Goal: Use online tool/utility: Utilize a website feature to perform a specific function

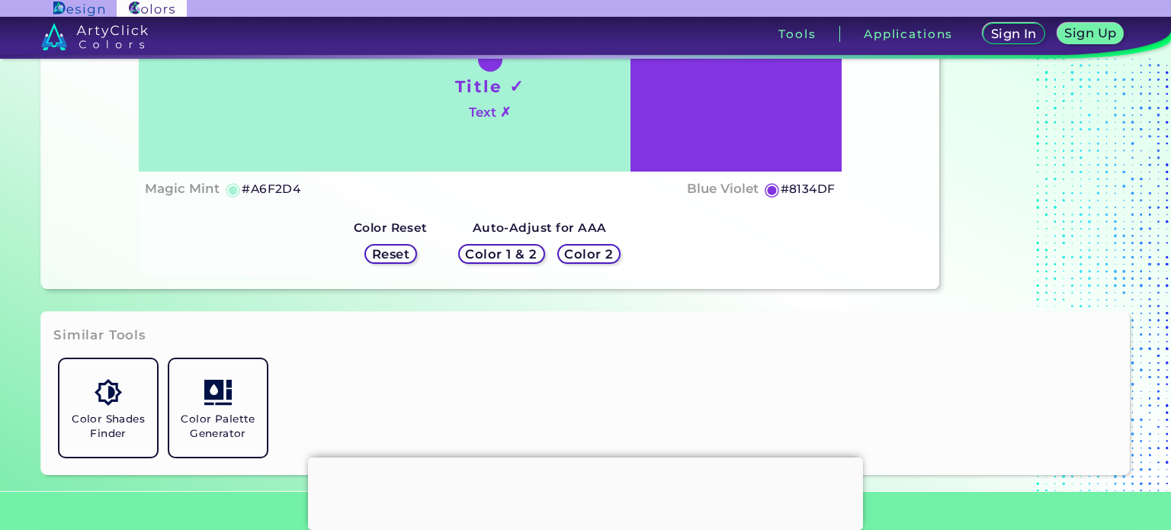
scroll to position [229, 0]
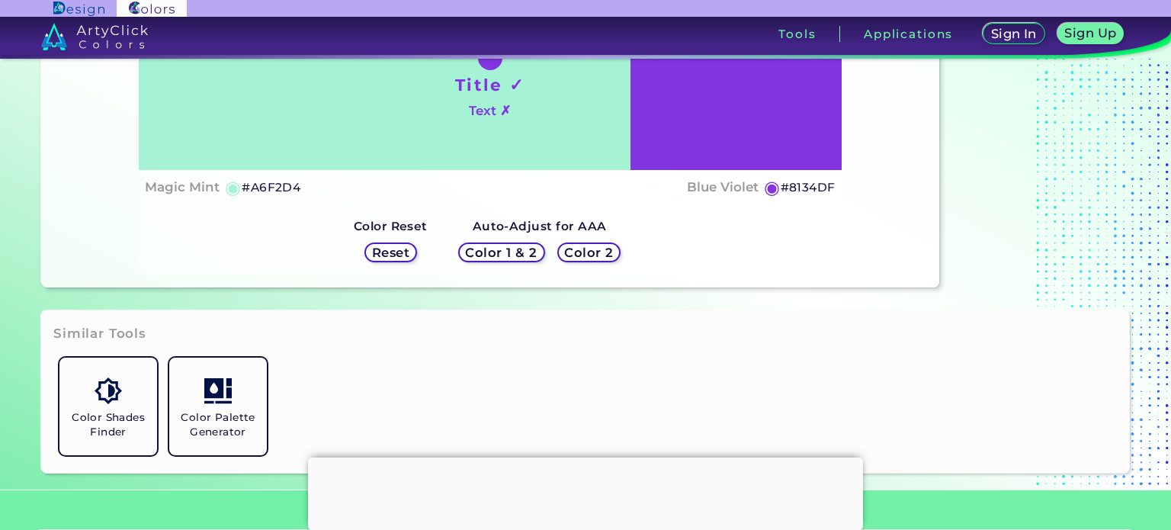
click at [287, 185] on h5 "#A6F2D4" at bounding box center [271, 188] width 59 height 20
click at [498, 66] on div at bounding box center [490, 58] width 24 height 24
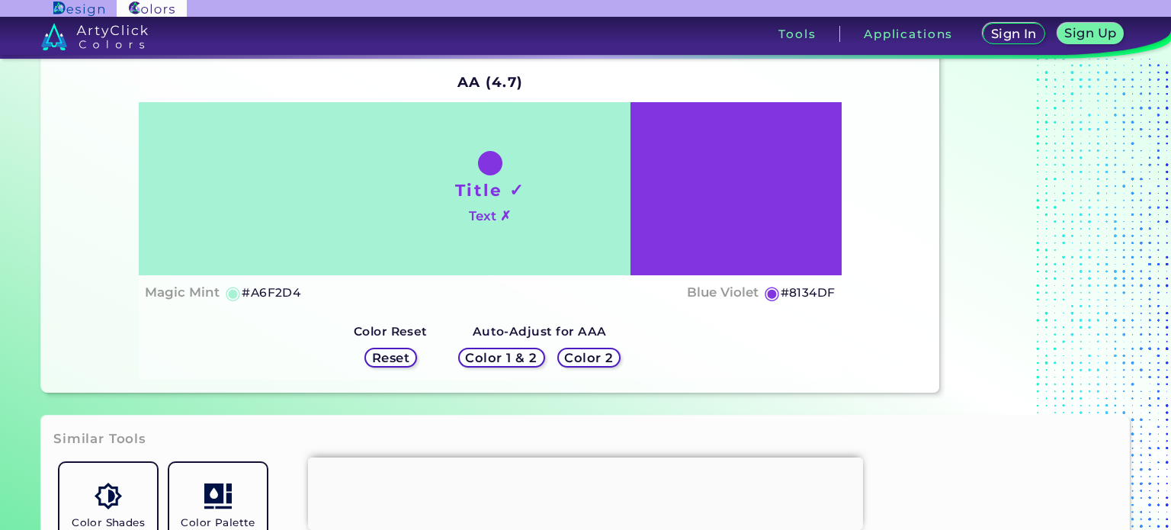
scroll to position [76, 0]
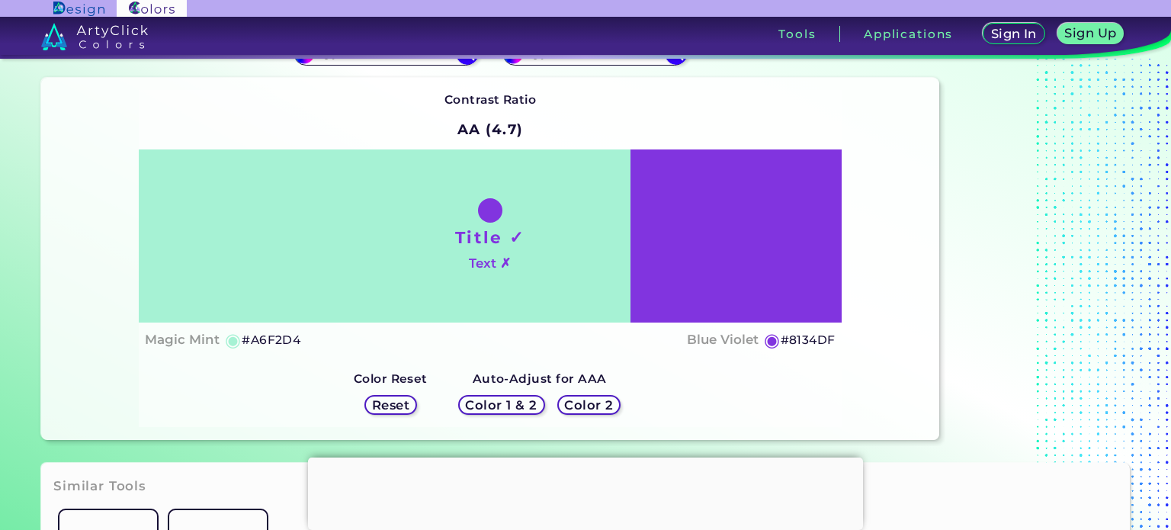
click at [507, 408] on h5 "Color 1 & 2" at bounding box center [501, 405] width 65 height 11
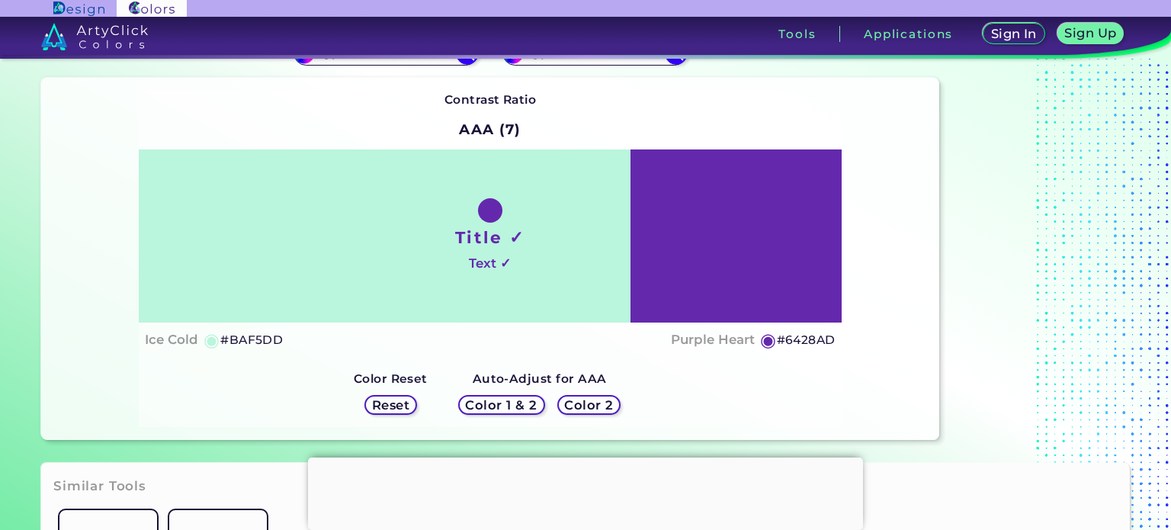
click at [507, 408] on h5 "Color 1 & 2" at bounding box center [501, 405] width 65 height 11
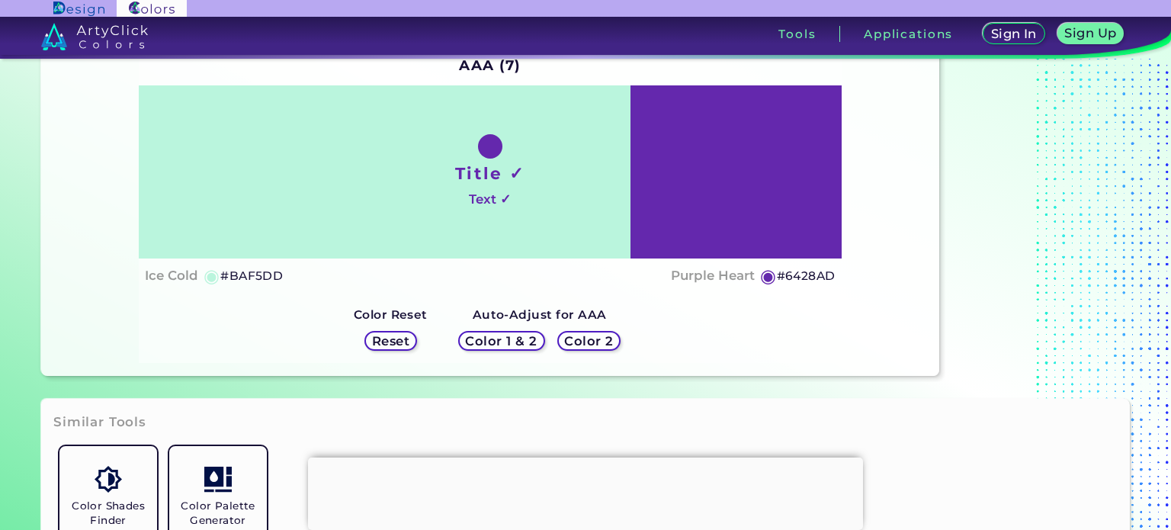
scroll to position [229, 0]
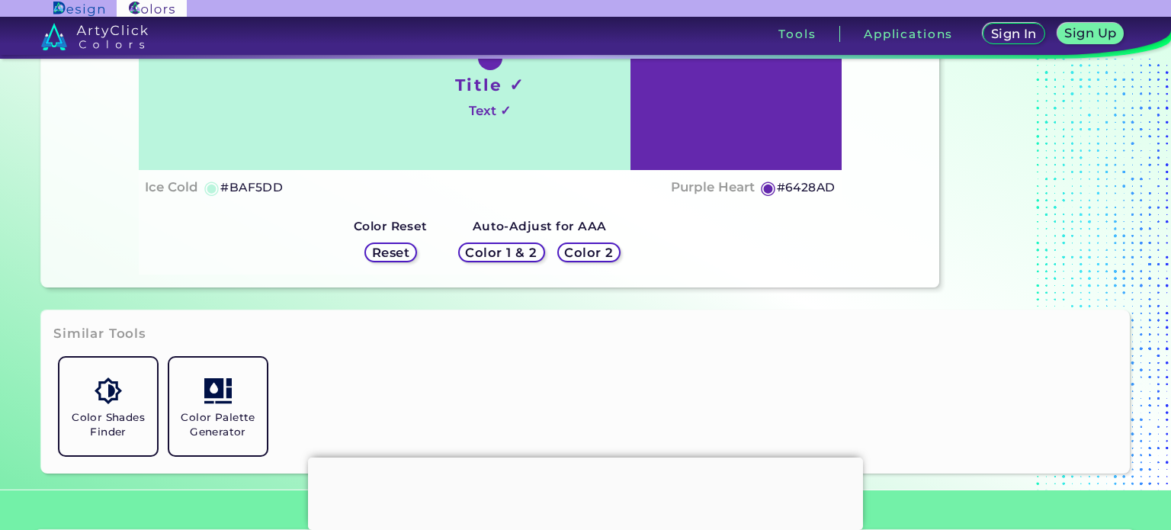
click at [400, 252] on h5 "Reset" at bounding box center [391, 252] width 34 height 11
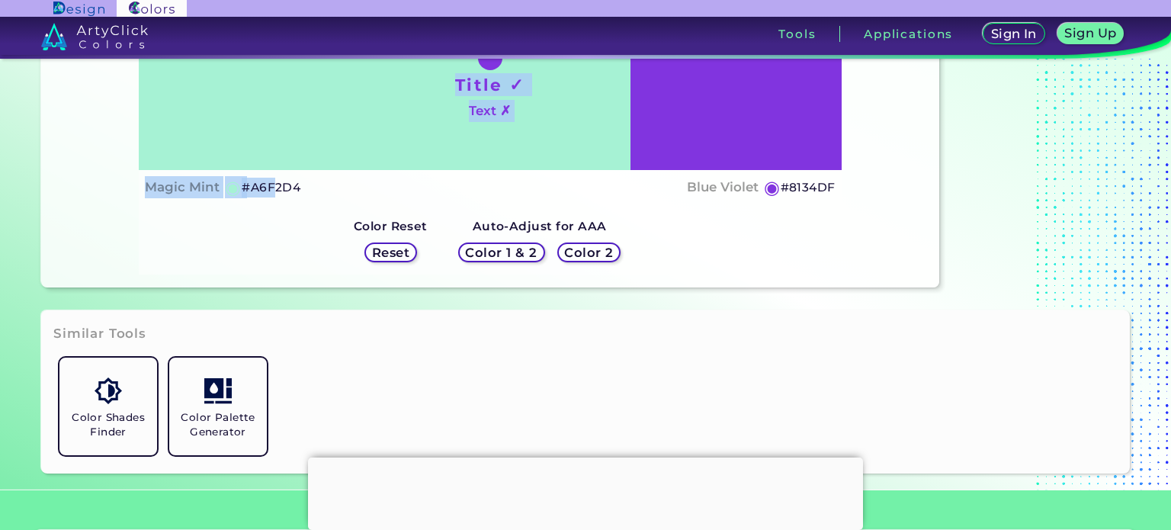
drag, startPoint x: 272, startPoint y: 179, endPoint x: 272, endPoint y: 157, distance: 22.1
click at [272, 157] on div "Title ✓ Text ✗ Magic Mint ◉ #A6F2D4 Blue Violet ◉ #8134DF" at bounding box center [490, 100] width 703 height 207
click at [280, 172] on div "Title ✓ Text ✗ Magic Mint ◉ #A6F2D4 Blue Violet ◉ #8134DF" at bounding box center [490, 100] width 703 height 207
click at [230, 192] on h5 "◉" at bounding box center [233, 187] width 17 height 18
click at [210, 182] on h4 "Magic Mint" at bounding box center [182, 187] width 75 height 22
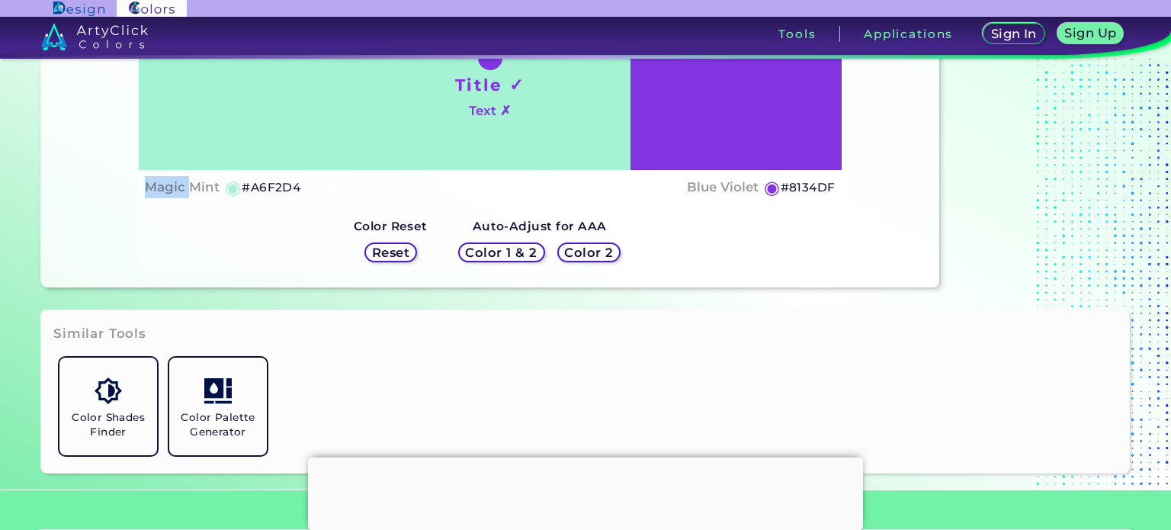
click at [210, 182] on h4 "Magic Mint" at bounding box center [182, 187] width 75 height 22
copy h4 "Magic"
click at [260, 183] on p "copied" at bounding box center [247, 187] width 40 height 18
copy p "d"
click at [294, 191] on h5 "#A6F2D4" at bounding box center [271, 188] width 59 height 20
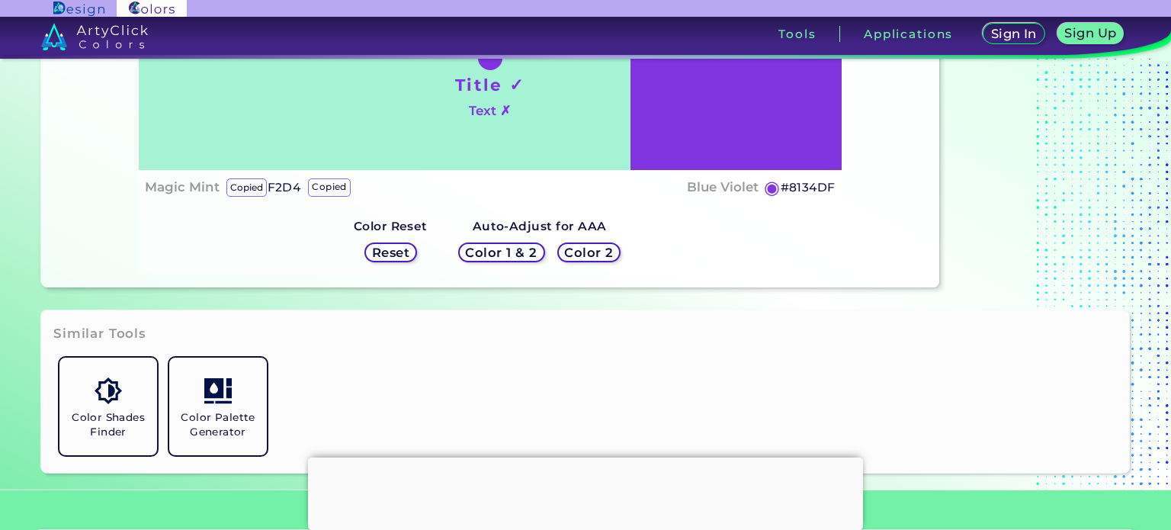
click at [283, 185] on h5 "#A6F2D4 copied" at bounding box center [271, 188] width 59 height 20
click at [503, 79] on h1 "Title ✓" at bounding box center [490, 84] width 70 height 23
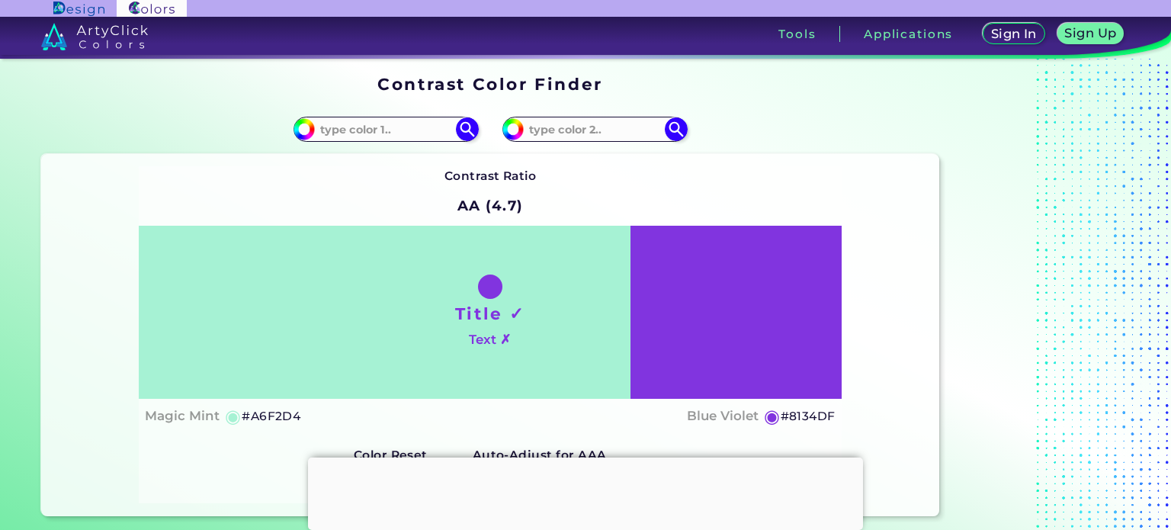
scroll to position [76, 0]
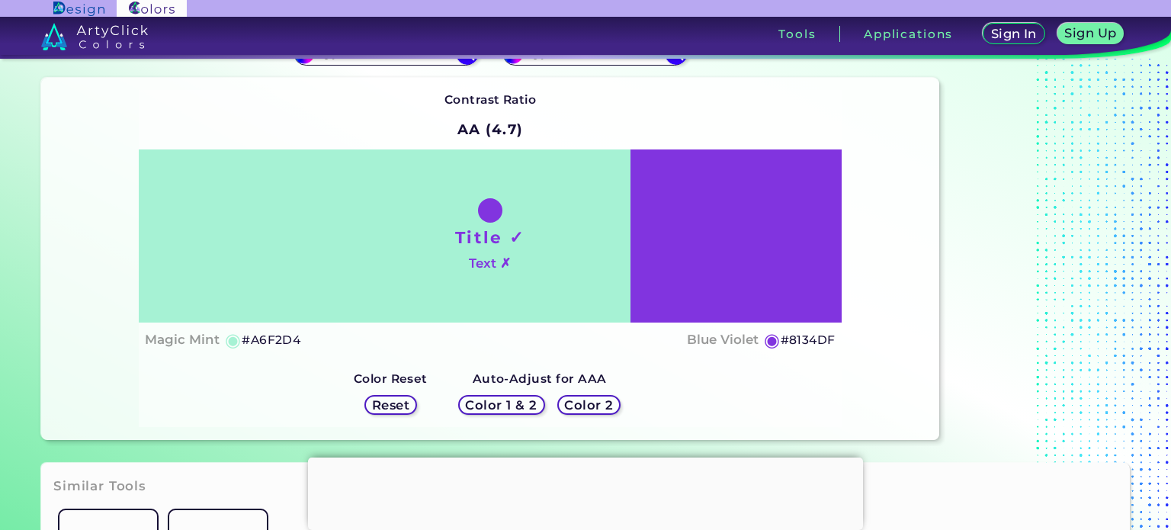
click at [486, 261] on h4 "Text ✗" at bounding box center [490, 263] width 42 height 22
click at [488, 261] on h4 "Text ✗" at bounding box center [490, 263] width 42 height 22
click at [555, 236] on div "Title ✓ Text ✗" at bounding box center [490, 235] width 703 height 173
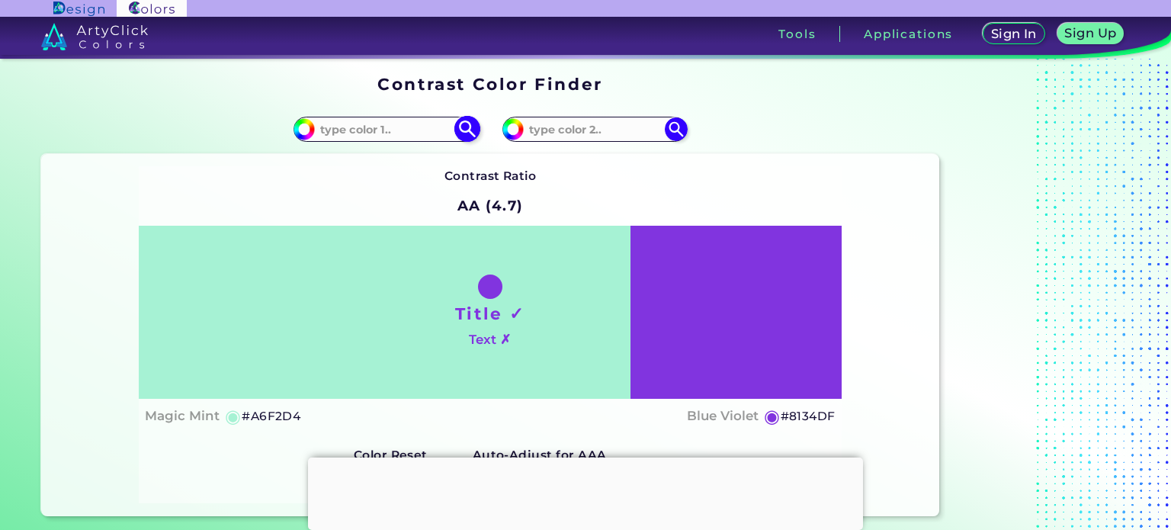
click at [407, 126] on input at bounding box center [386, 129] width 142 height 21
click at [381, 126] on input at bounding box center [386, 129] width 142 height 21
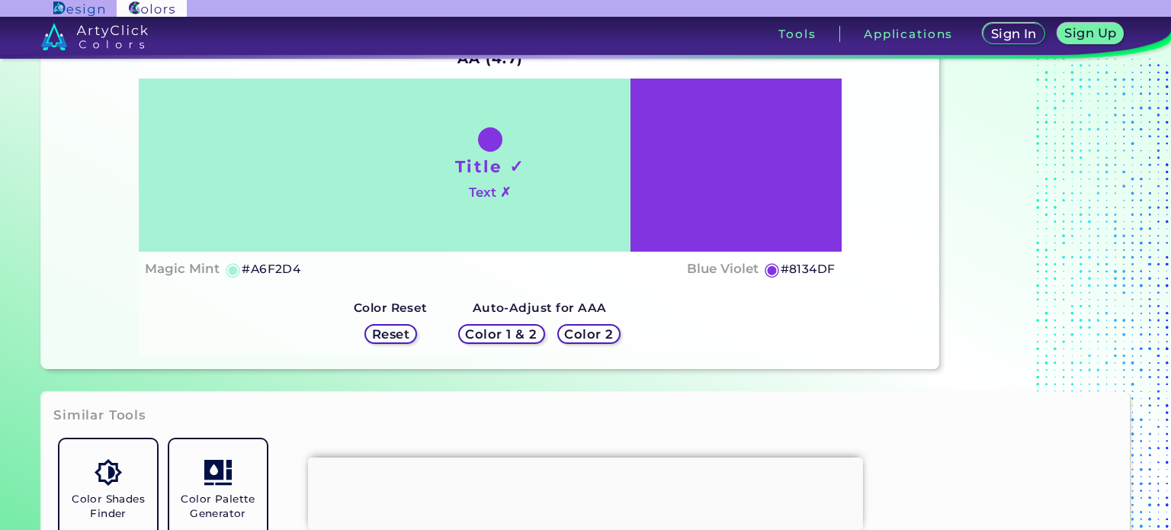
scroll to position [153, 0]
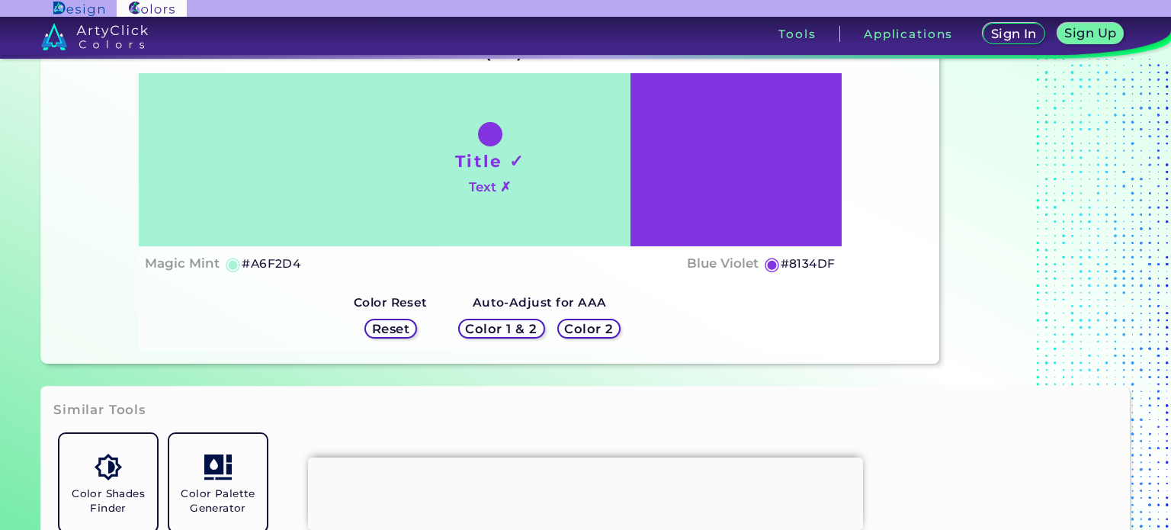
click at [595, 326] on h5 "Color 2" at bounding box center [589, 328] width 44 height 11
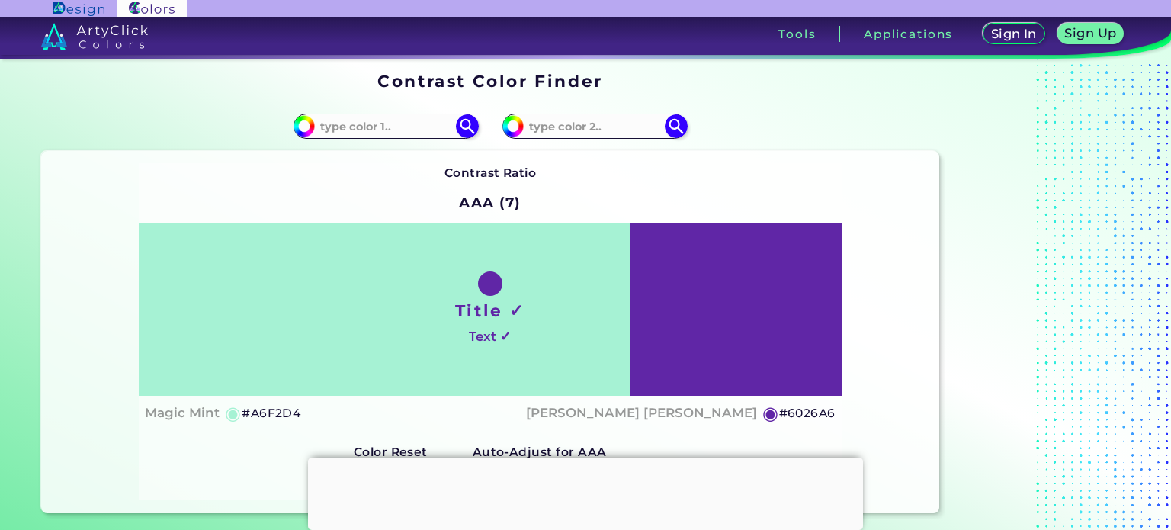
scroll to position [0, 0]
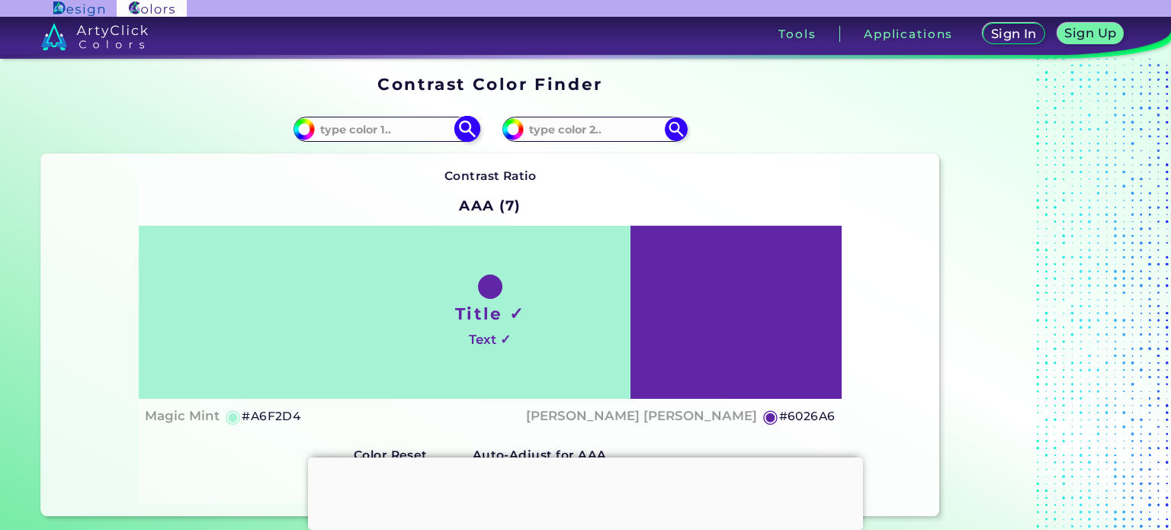
click at [403, 117] on div "#a6f2d4" at bounding box center [386, 129] width 185 height 24
click at [407, 130] on input at bounding box center [386, 129] width 142 height 21
paste input "c5c0bc"
type input "c5c0bc"
click at [470, 139] on img at bounding box center [467, 129] width 27 height 27
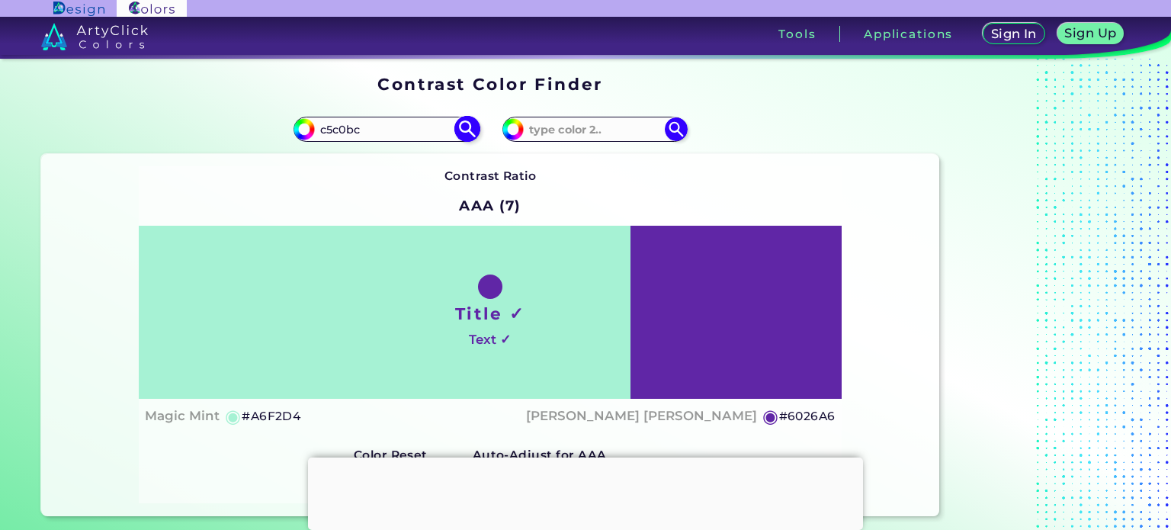
type input "#c5c0bc"
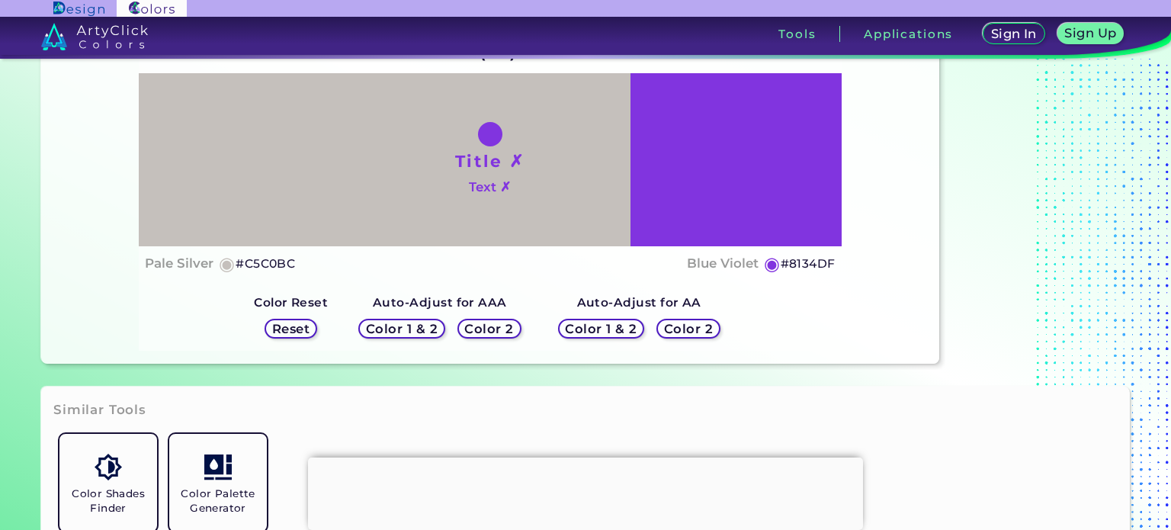
scroll to position [76, 0]
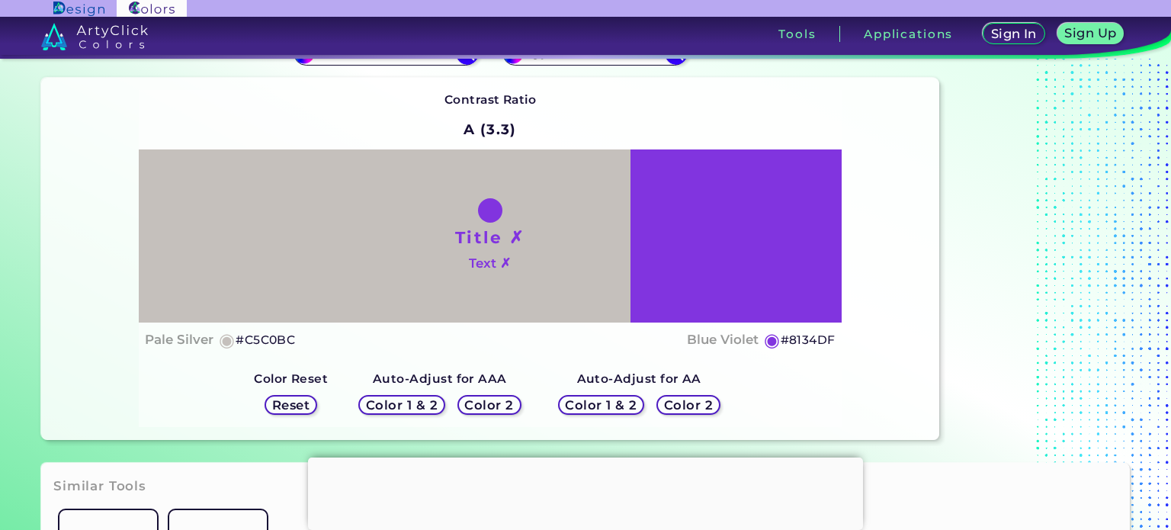
click at [691, 410] on h5 "Color 2" at bounding box center [689, 405] width 44 height 11
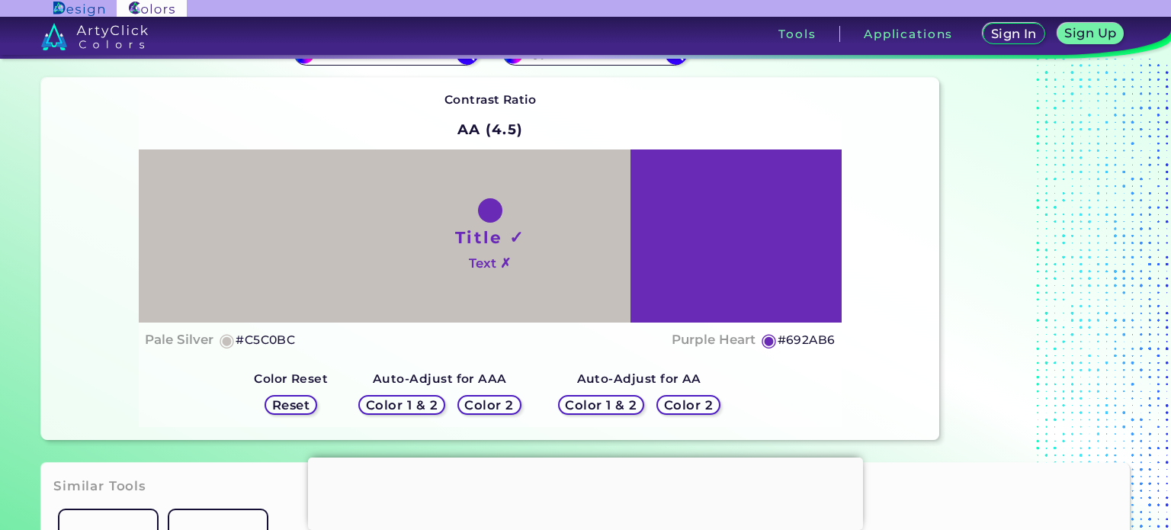
click at [691, 410] on h5 "Color 2" at bounding box center [689, 405] width 44 height 11
click at [601, 404] on h5 "Color 1 & 2" at bounding box center [601, 405] width 65 height 11
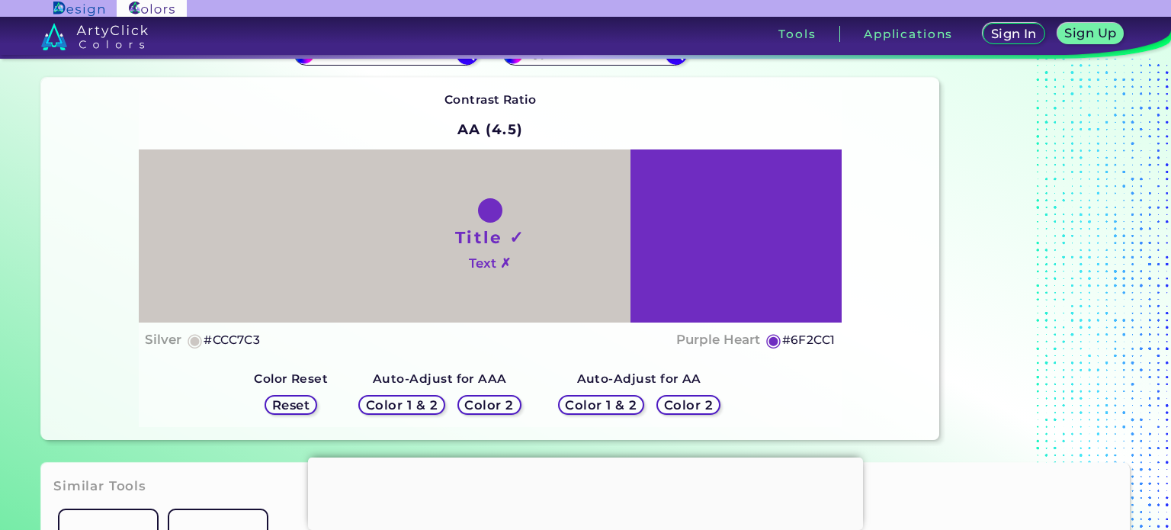
click at [802, 345] on h5 "#6F2CC1" at bounding box center [809, 340] width 53 height 20
click at [802, 345] on h5 "#6F2CC1 copied" at bounding box center [809, 340] width 53 height 20
copy h5 "6F2CC1 copied"
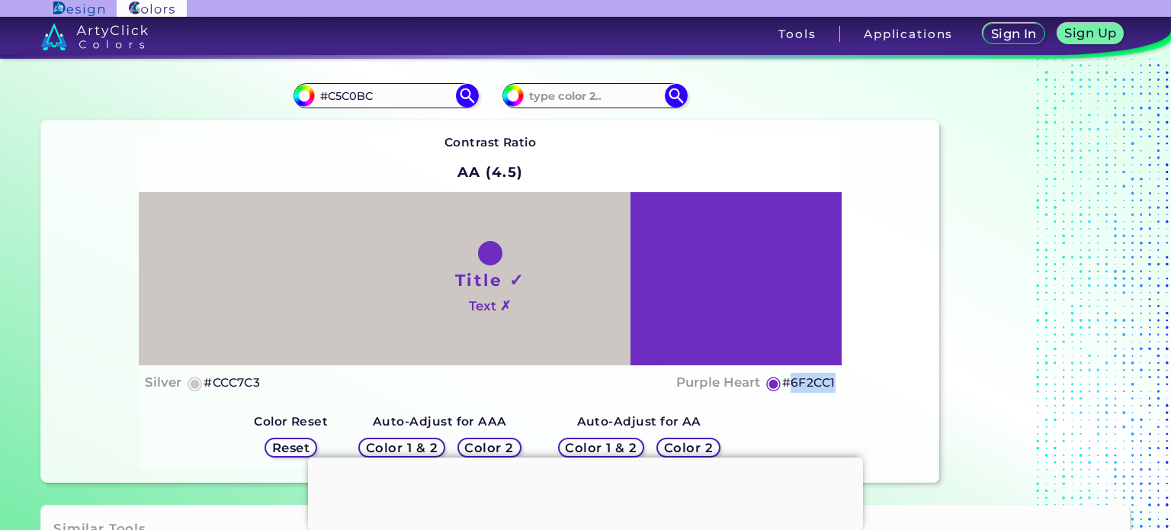
scroll to position [0, 0]
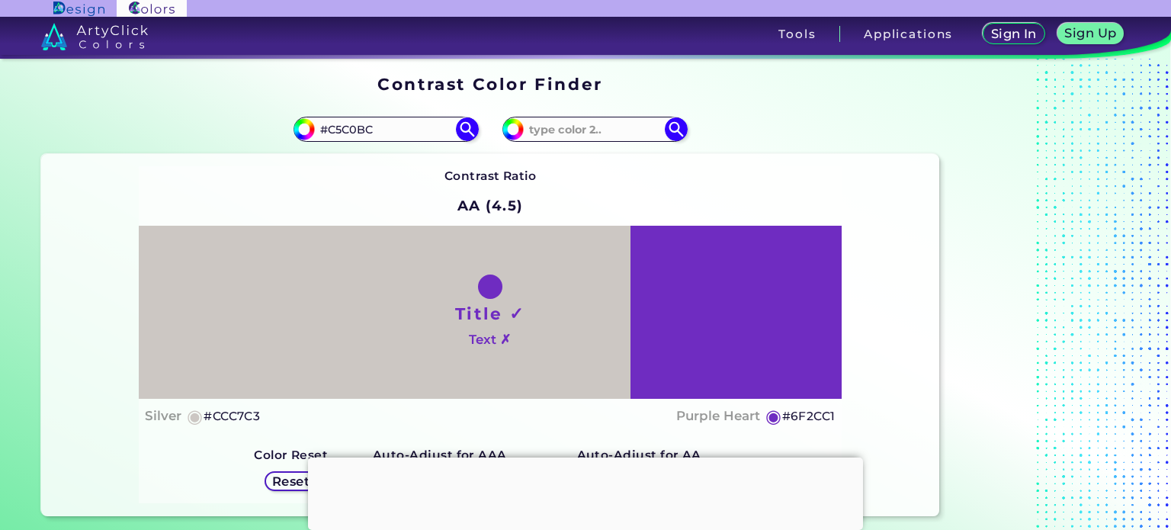
click at [365, 144] on div "#c5c0bc #C5C0BC" at bounding box center [265, 129] width 449 height 49
click at [369, 129] on input "#C5C0BC" at bounding box center [386, 129] width 142 height 21
paste input "c68a72"
type input "#c68a72"
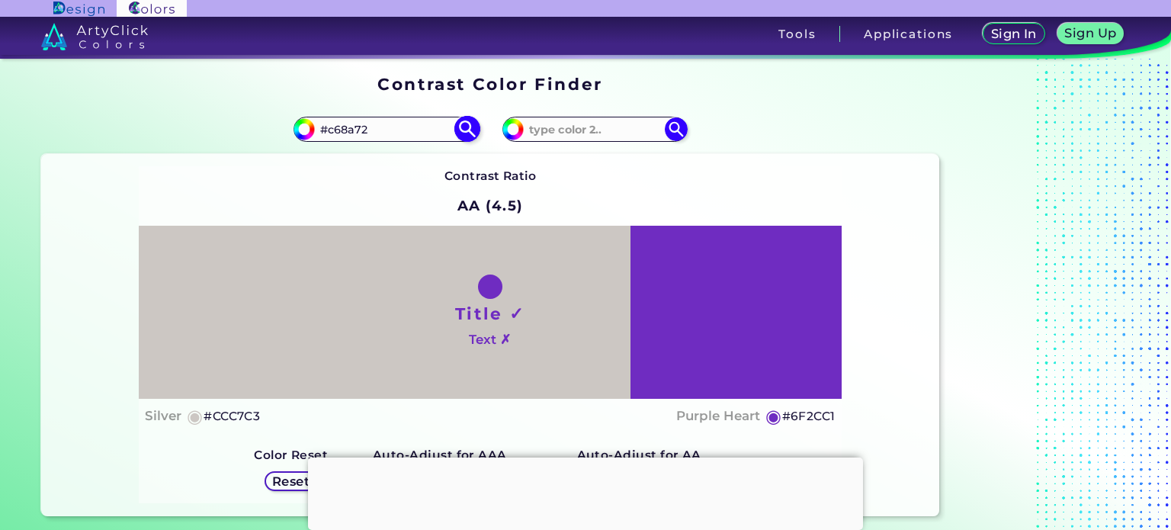
type input "#c68a72"
type input "#C68A72"
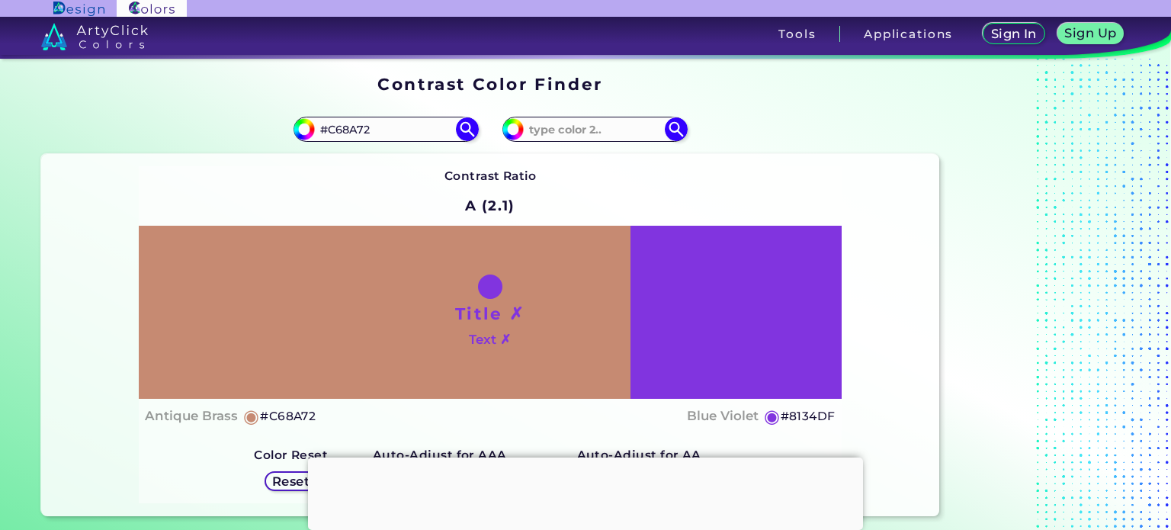
scroll to position [76, 0]
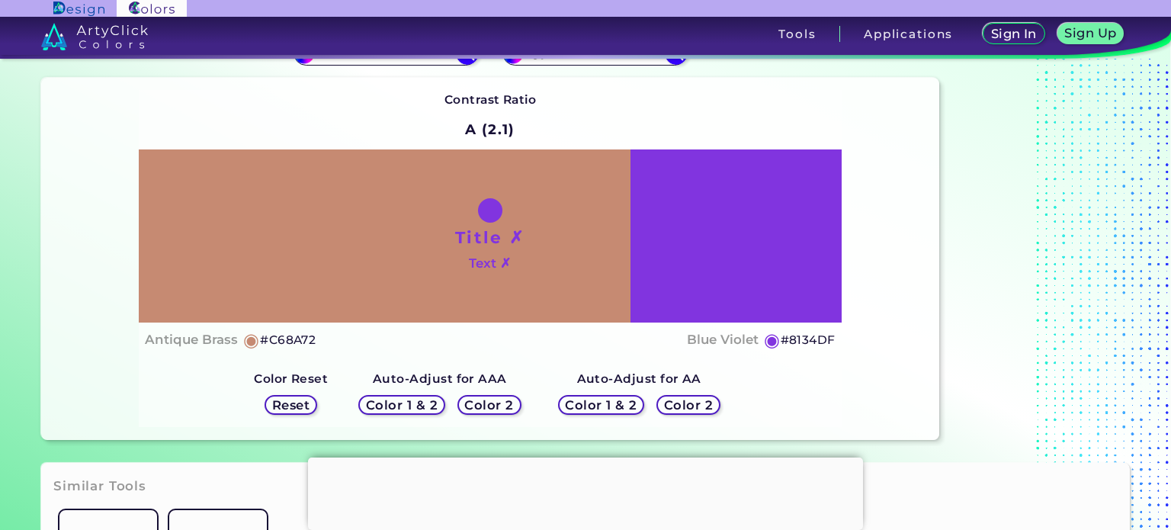
click at [689, 407] on h5 "Color 2" at bounding box center [689, 405] width 44 height 11
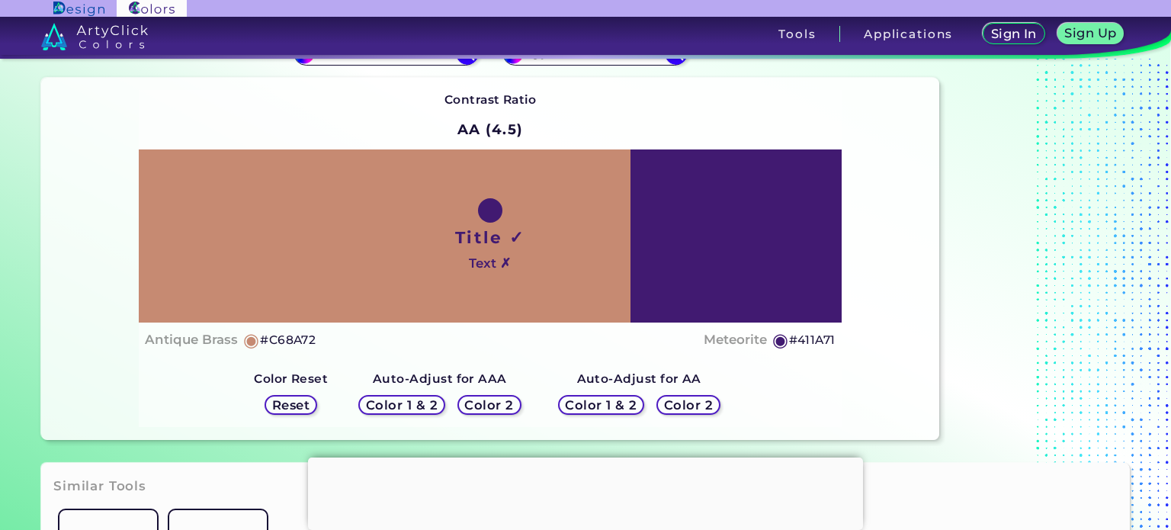
click at [500, 409] on h5 "Color 2" at bounding box center [490, 405] width 44 height 11
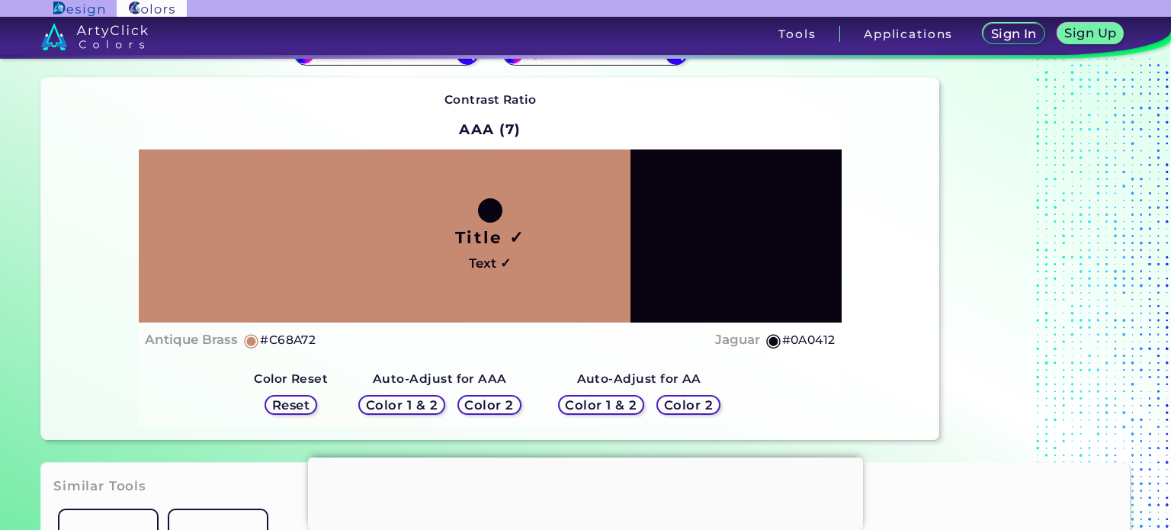
click at [815, 342] on h5 "#0A0412" at bounding box center [809, 340] width 53 height 20
